Goal: Task Accomplishment & Management: Use online tool/utility

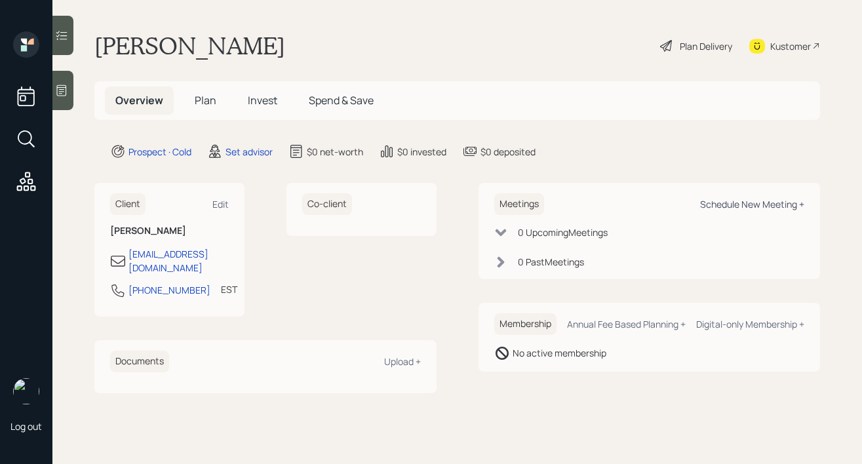
click at [733, 206] on div "Schedule New Meeting +" at bounding box center [752, 204] width 104 height 12
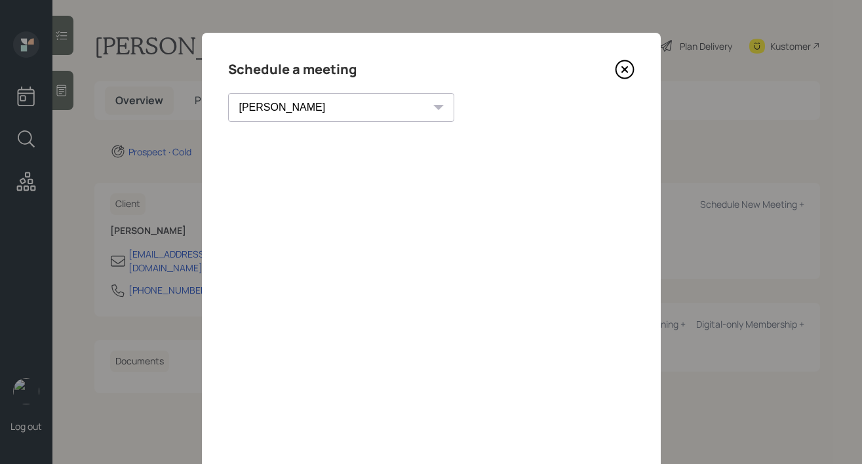
click at [314, 113] on select "[PERSON_NAME] [PERSON_NAME] [PERSON_NAME] [PERSON_NAME] [PERSON_NAME] [PERSON_N…" at bounding box center [341, 107] width 226 height 29
click at [228, 93] on select "[PERSON_NAME] [PERSON_NAME] [PERSON_NAME] [PERSON_NAME] [PERSON_NAME] [PERSON_N…" at bounding box center [341, 107] width 226 height 29
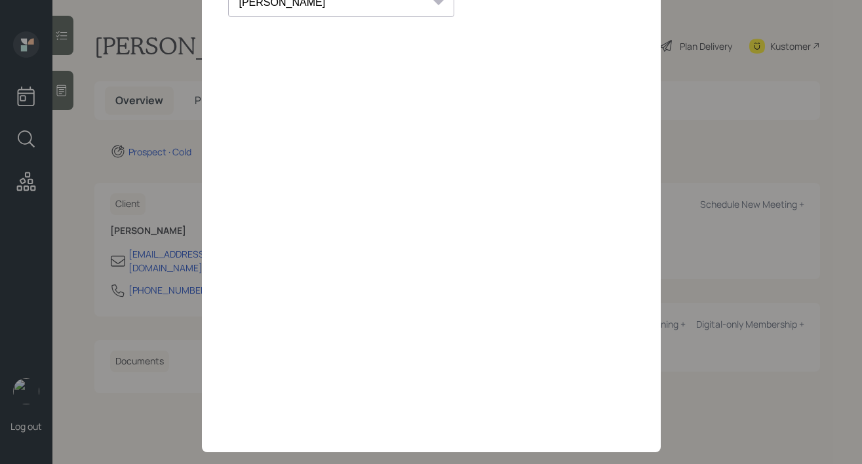
scroll to position [30, 0]
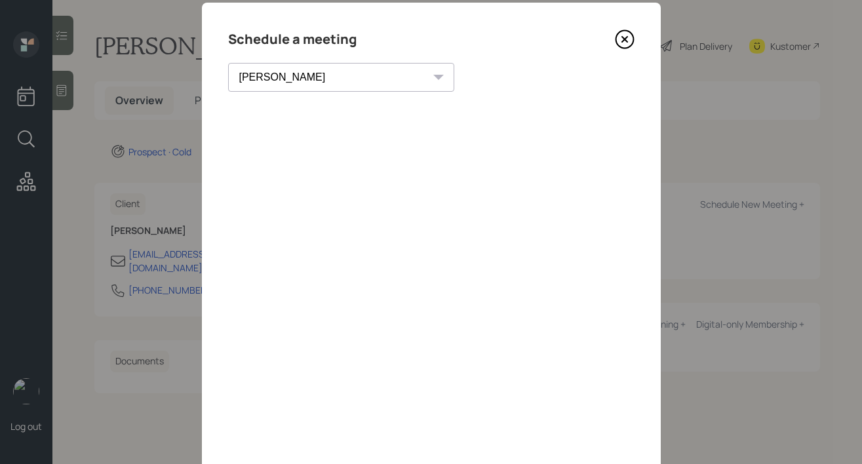
click at [323, 73] on select "[PERSON_NAME] [PERSON_NAME] [PERSON_NAME] [PERSON_NAME] [PERSON_NAME] [PERSON_N…" at bounding box center [341, 77] width 226 height 29
click at [228, 63] on select "[PERSON_NAME] [PERSON_NAME] [PERSON_NAME] [PERSON_NAME] [PERSON_NAME] [PERSON_N…" at bounding box center [341, 77] width 226 height 29
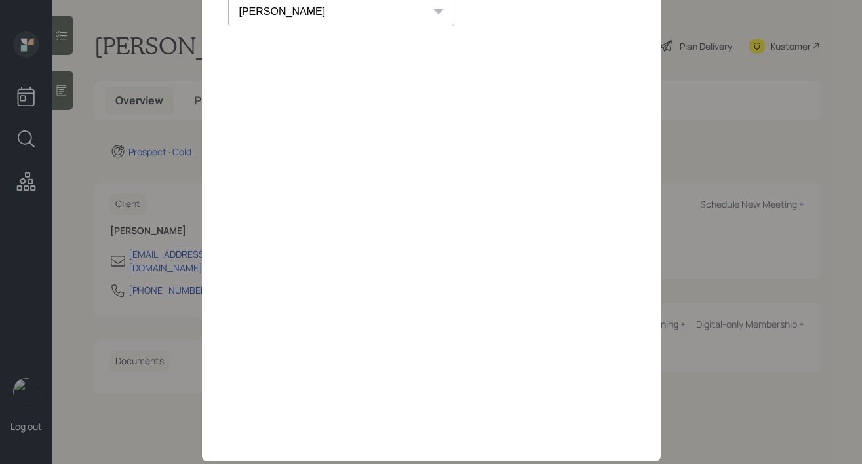
scroll to position [63, 0]
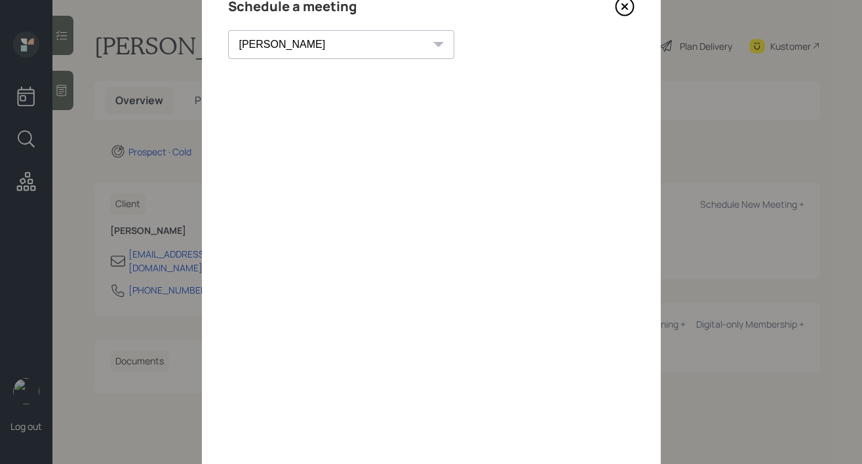
click at [304, 47] on select "[PERSON_NAME] [PERSON_NAME] [PERSON_NAME] [PERSON_NAME] [PERSON_NAME] [PERSON_N…" at bounding box center [341, 44] width 226 height 29
click at [228, 30] on select "[PERSON_NAME] [PERSON_NAME] [PERSON_NAME] [PERSON_NAME] [PERSON_NAME] [PERSON_N…" at bounding box center [341, 44] width 226 height 29
click at [319, 47] on select "[PERSON_NAME] [PERSON_NAME] [PERSON_NAME] [PERSON_NAME] [PERSON_NAME] [PERSON_N…" at bounding box center [341, 44] width 226 height 29
click at [228, 30] on select "[PERSON_NAME] [PERSON_NAME] [PERSON_NAME] [PERSON_NAME] [PERSON_NAME] [PERSON_N…" at bounding box center [341, 44] width 226 height 29
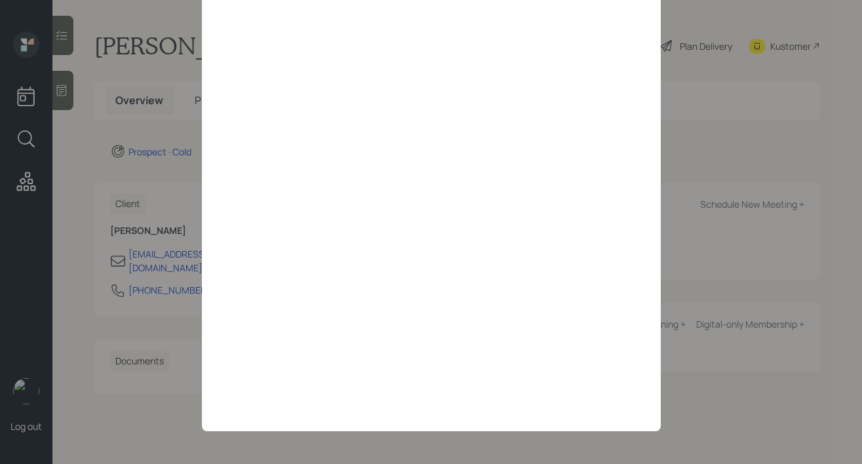
scroll to position [0, 0]
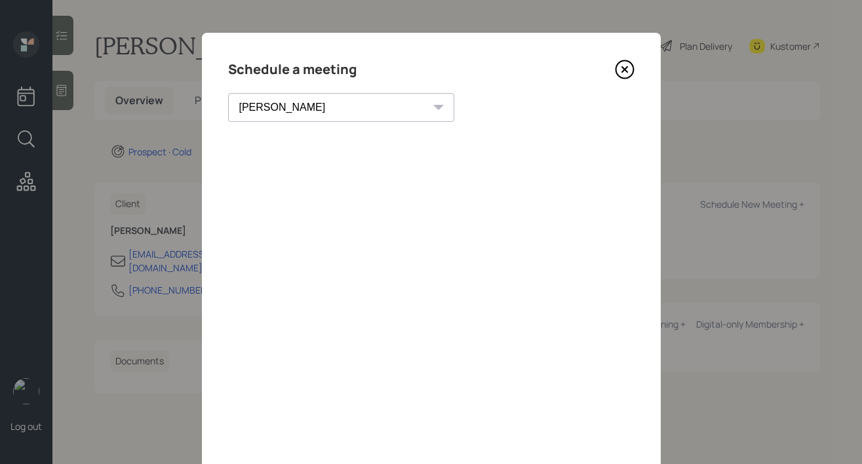
click at [316, 112] on select "[PERSON_NAME] [PERSON_NAME] [PERSON_NAME] [PERSON_NAME] [PERSON_NAME] [PERSON_N…" at bounding box center [341, 107] width 226 height 29
select select "round-[PERSON_NAME]"
click at [228, 93] on select "[PERSON_NAME] [PERSON_NAME] [PERSON_NAME] [PERSON_NAME] [PERSON_NAME] [PERSON_N…" at bounding box center [341, 107] width 226 height 29
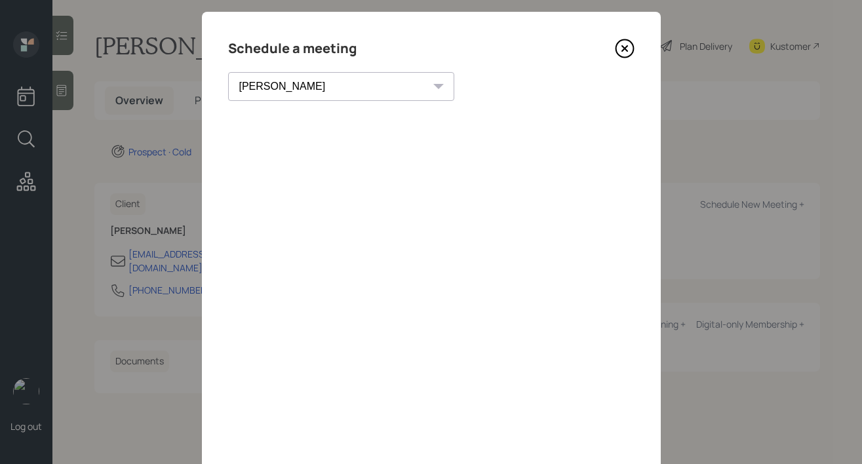
scroll to position [44, 0]
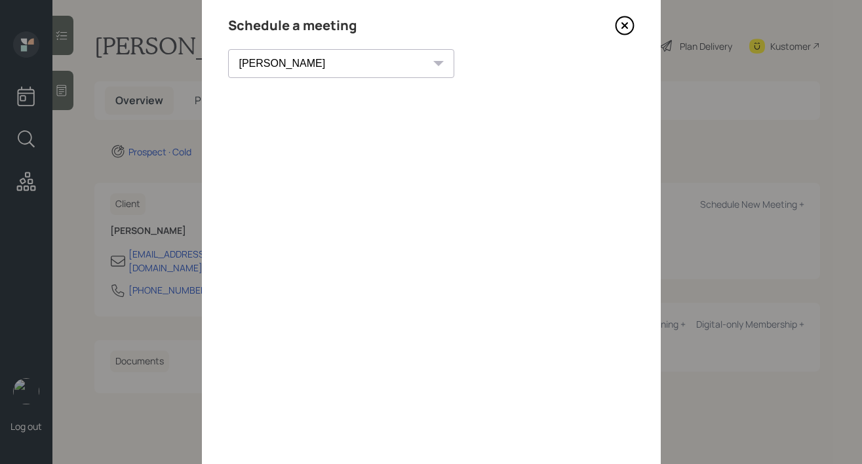
click at [626, 25] on icon at bounding box center [625, 26] width 20 height 20
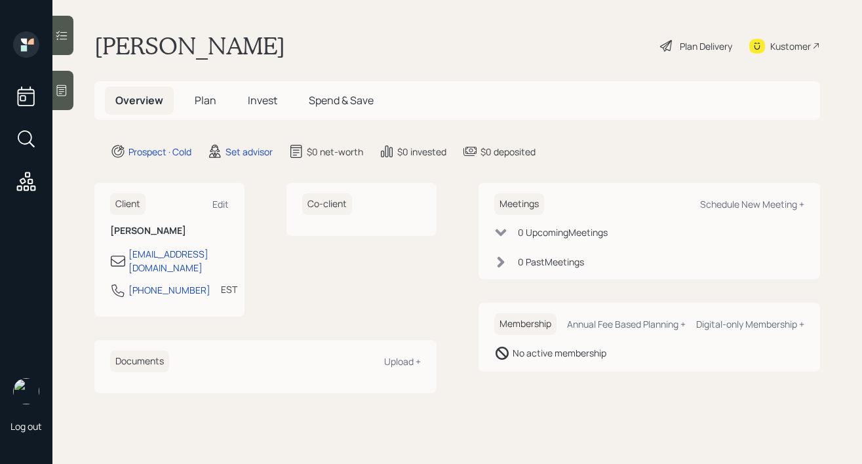
click at [61, 103] on div at bounding box center [62, 90] width 21 height 39
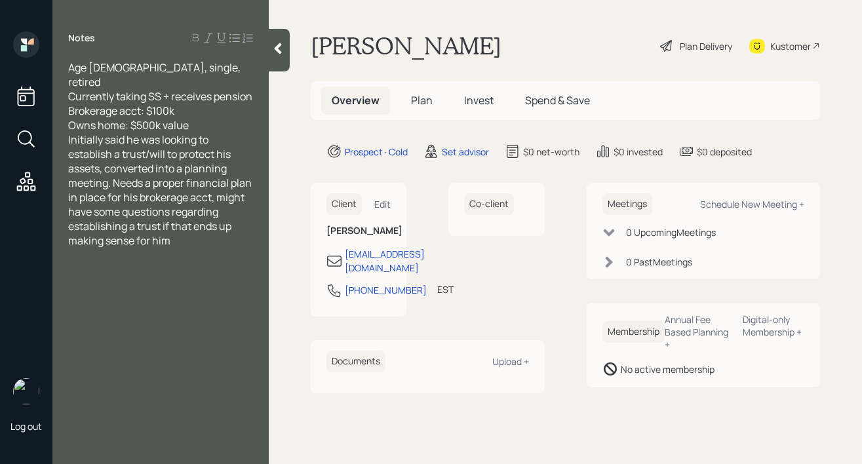
click at [209, 128] on div "Owns home: $500k value" at bounding box center [160, 125] width 185 height 14
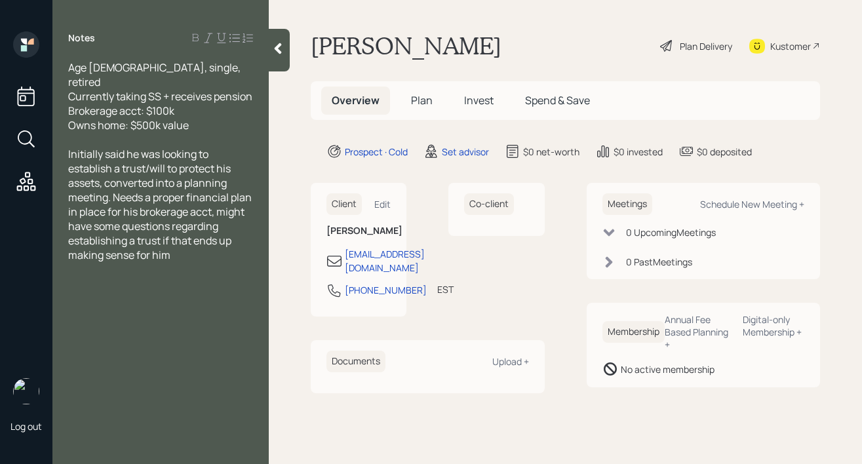
click at [276, 51] on icon at bounding box center [278, 48] width 13 height 13
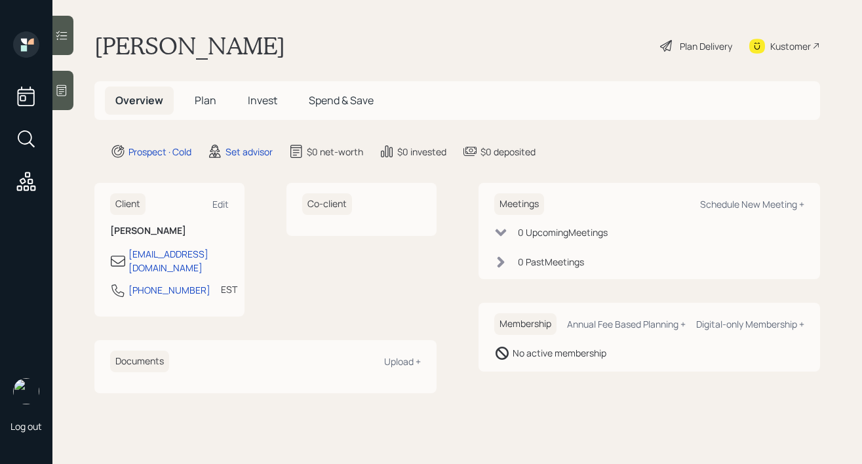
click at [63, 87] on icon at bounding box center [62, 90] width 10 height 11
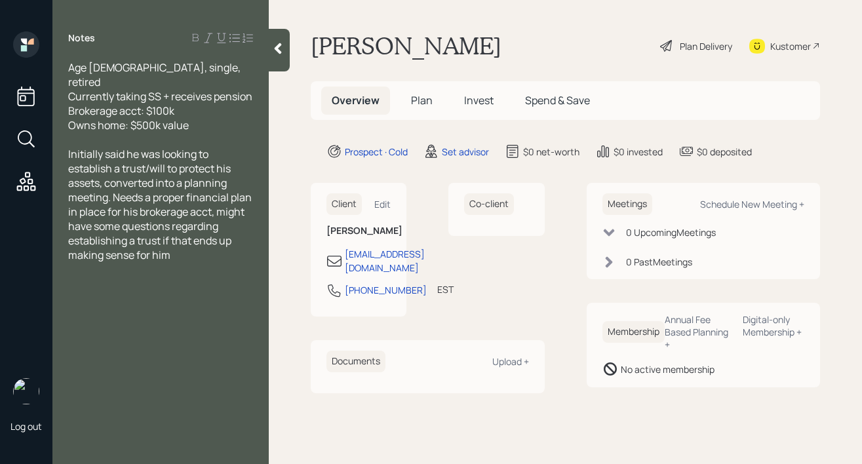
click at [280, 45] on icon at bounding box center [278, 48] width 7 height 11
